Goal: Task Accomplishment & Management: Manage account settings

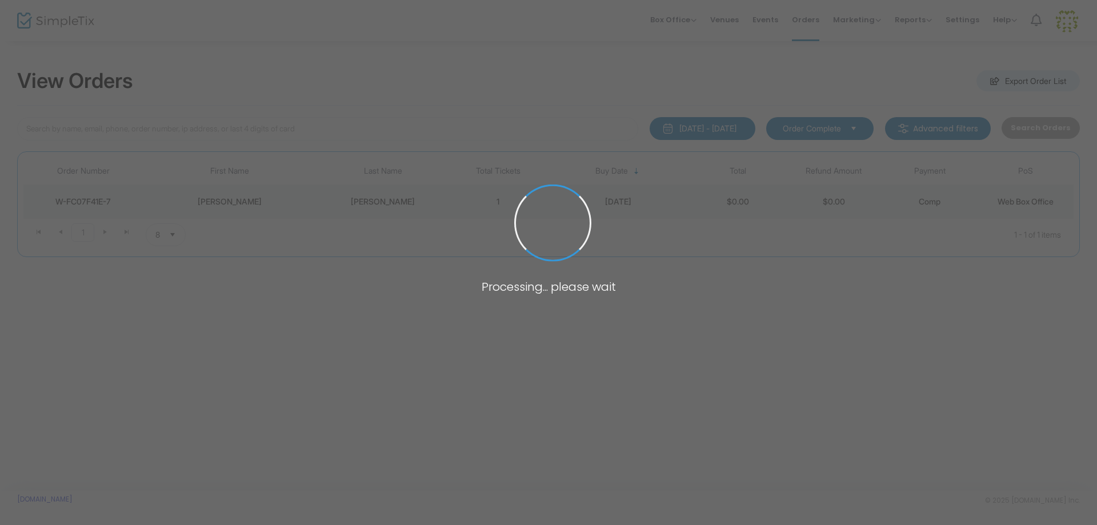
type input "[PERSON_NAME]"
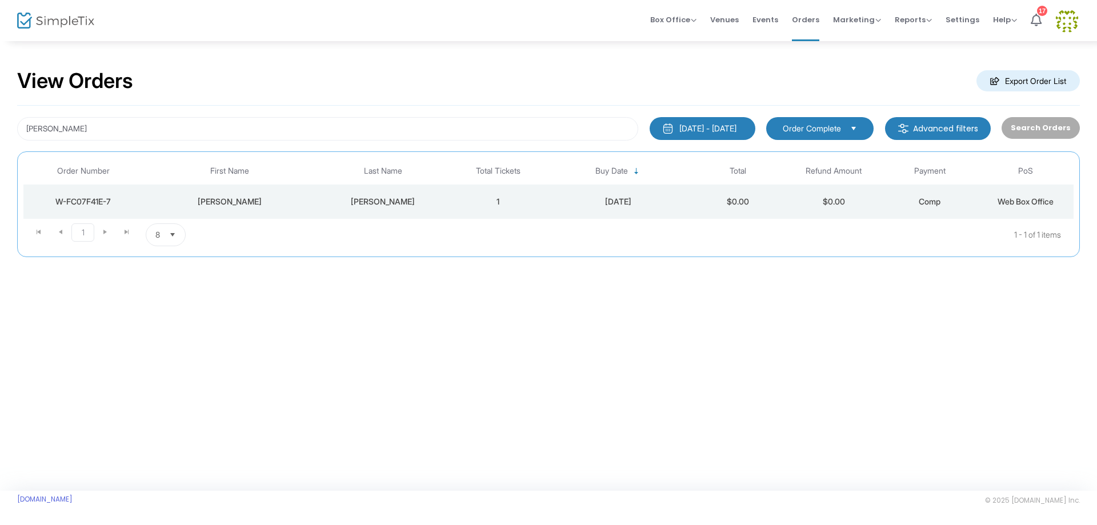
click at [131, 196] on div "W-FC07F41E-7" at bounding box center [83, 201] width 114 height 11
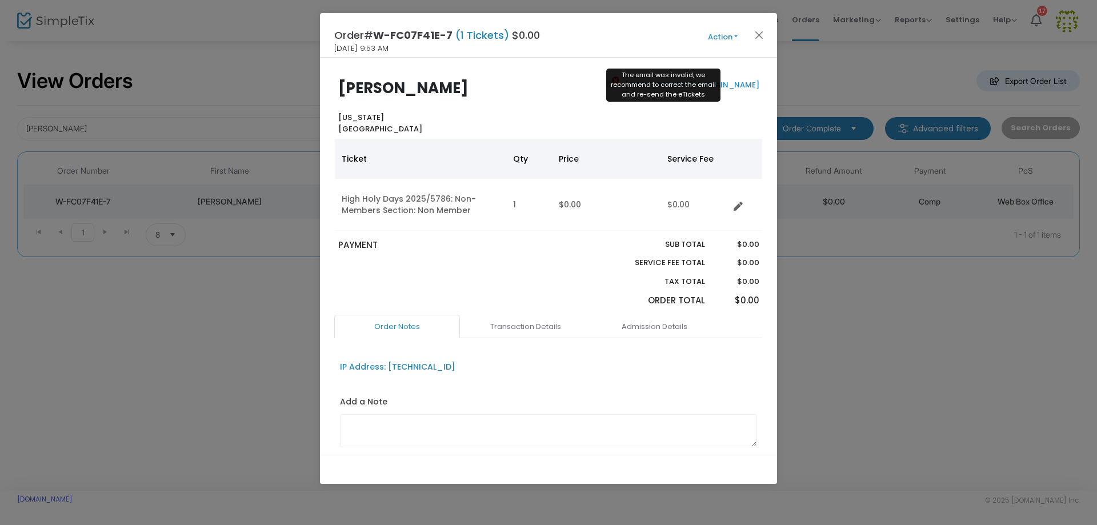
click at [612, 81] on icon at bounding box center [615, 80] width 7 height 7
click at [685, 85] on link "[EMAIL_ADDRESS][DOMAIN_NAME]" at bounding box center [691, 84] width 137 height 11
click at [724, 38] on button "Action" at bounding box center [722, 37] width 69 height 13
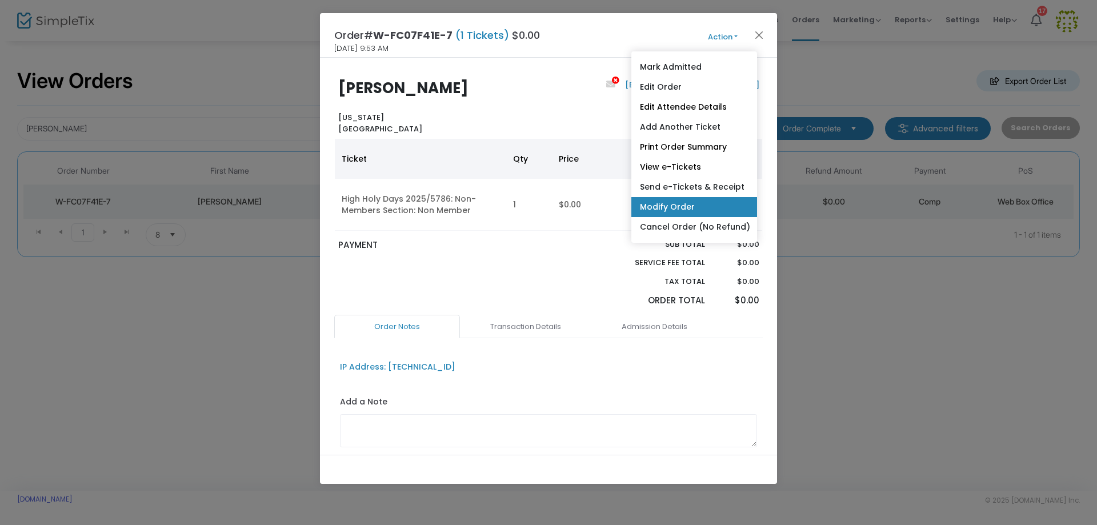
click at [673, 202] on link "Modify Order" at bounding box center [694, 207] width 126 height 20
radio input "true"
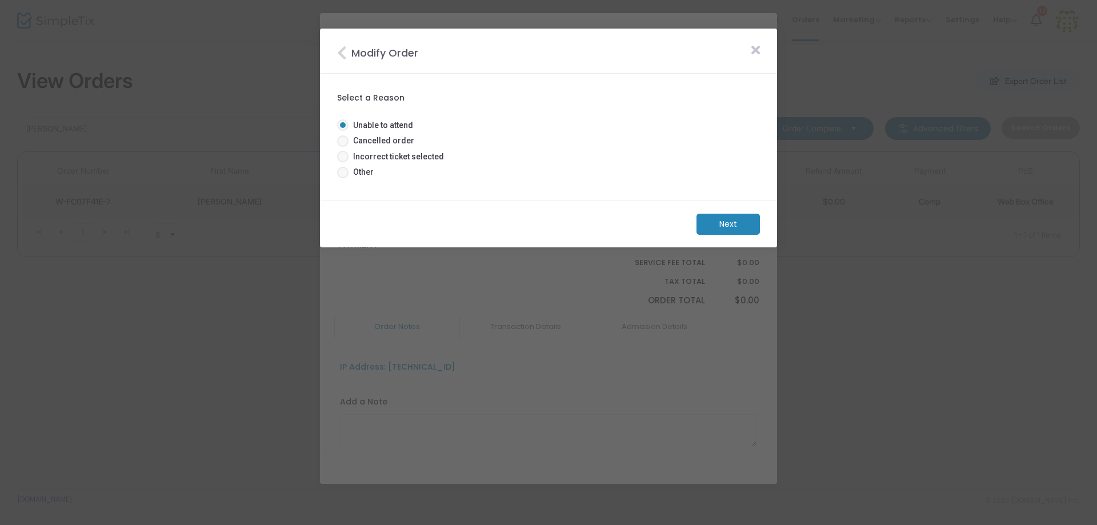
click at [754, 49] on icon at bounding box center [755, 50] width 9 height 13
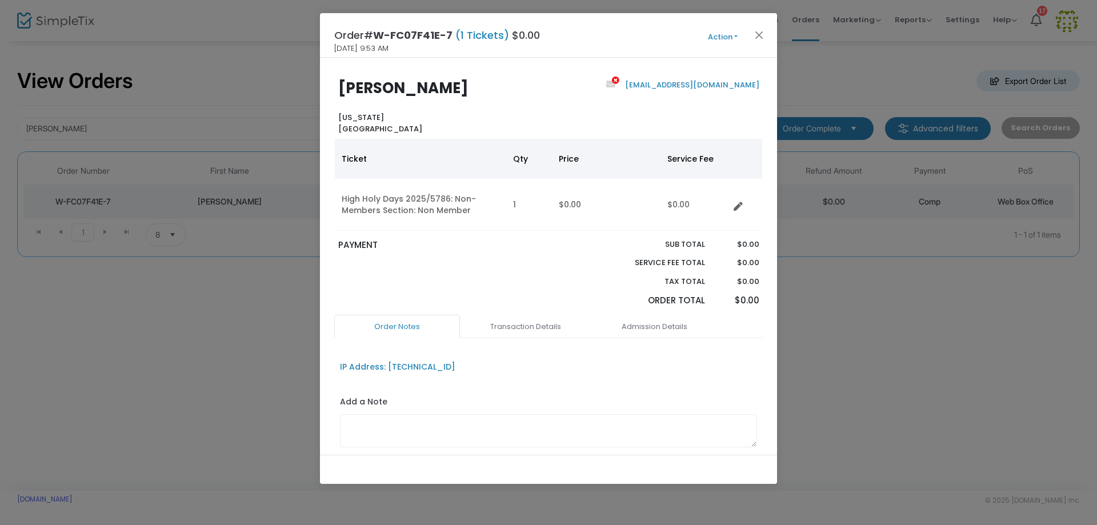
click at [735, 45] on div "Order# W-FC07F41E-7 (1 Tickets) $0.00 [DATE] 9:53 AM Action Mark Admitted Edit …" at bounding box center [548, 35] width 457 height 45
click at [732, 42] on button "Action" at bounding box center [722, 37] width 69 height 13
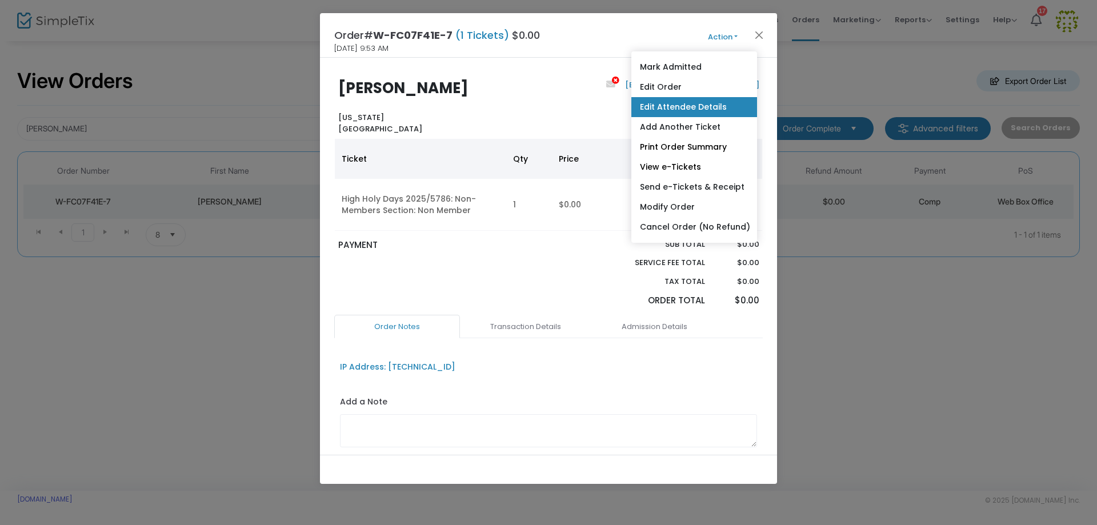
click at [717, 110] on link "Edit Attendee Details" at bounding box center [694, 107] width 126 height 20
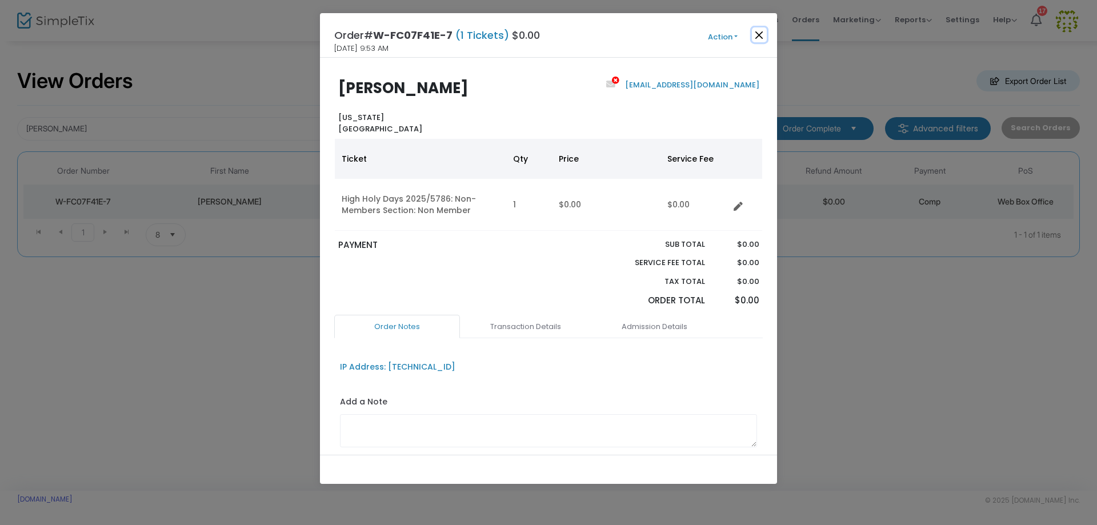
click at [760, 32] on button "Close" at bounding box center [759, 34] width 15 height 15
